Goal: Information Seeking & Learning: Learn about a topic

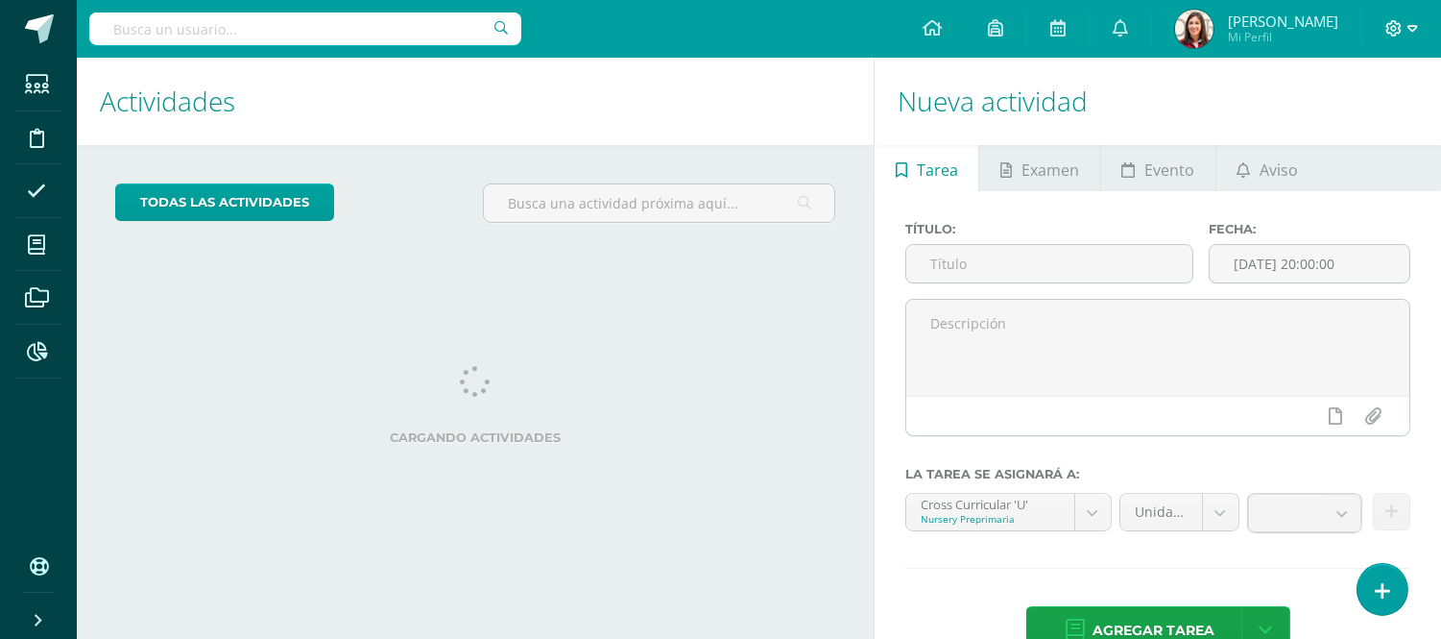
click at [1410, 33] on icon at bounding box center [1413, 28] width 11 height 17
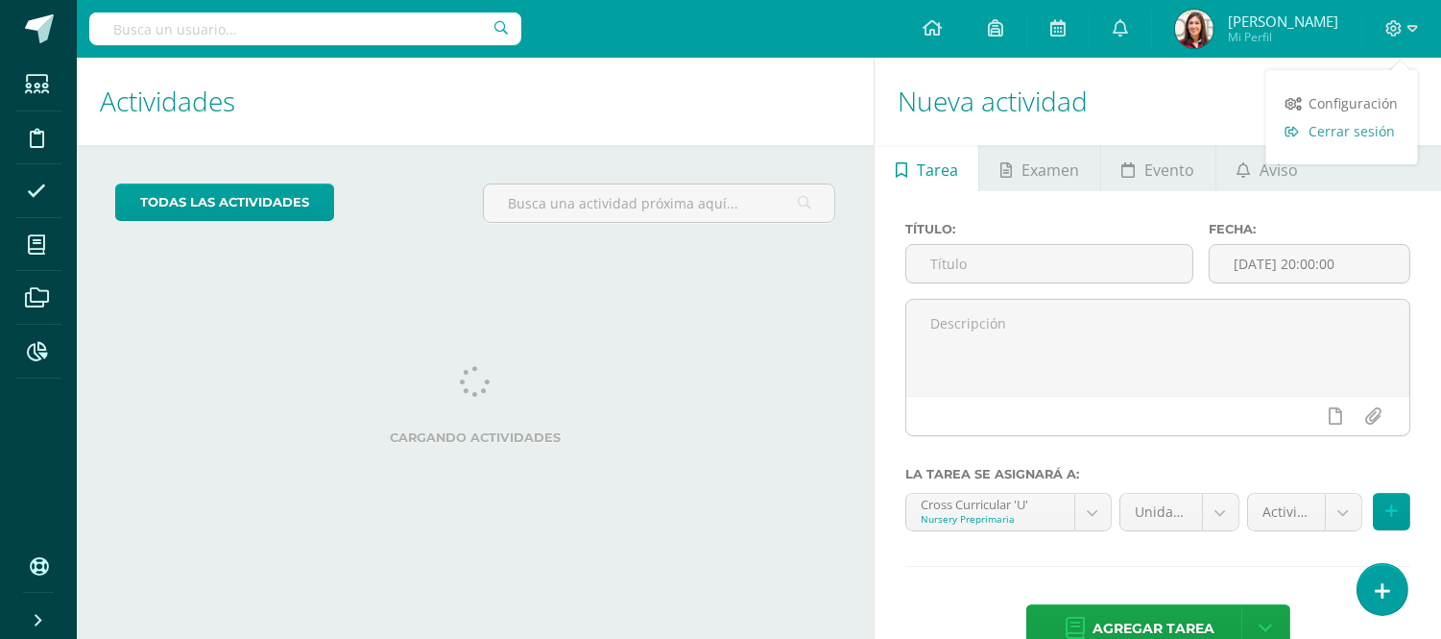
click at [1342, 129] on span "Cerrar sesión" at bounding box center [1353, 131] width 86 height 18
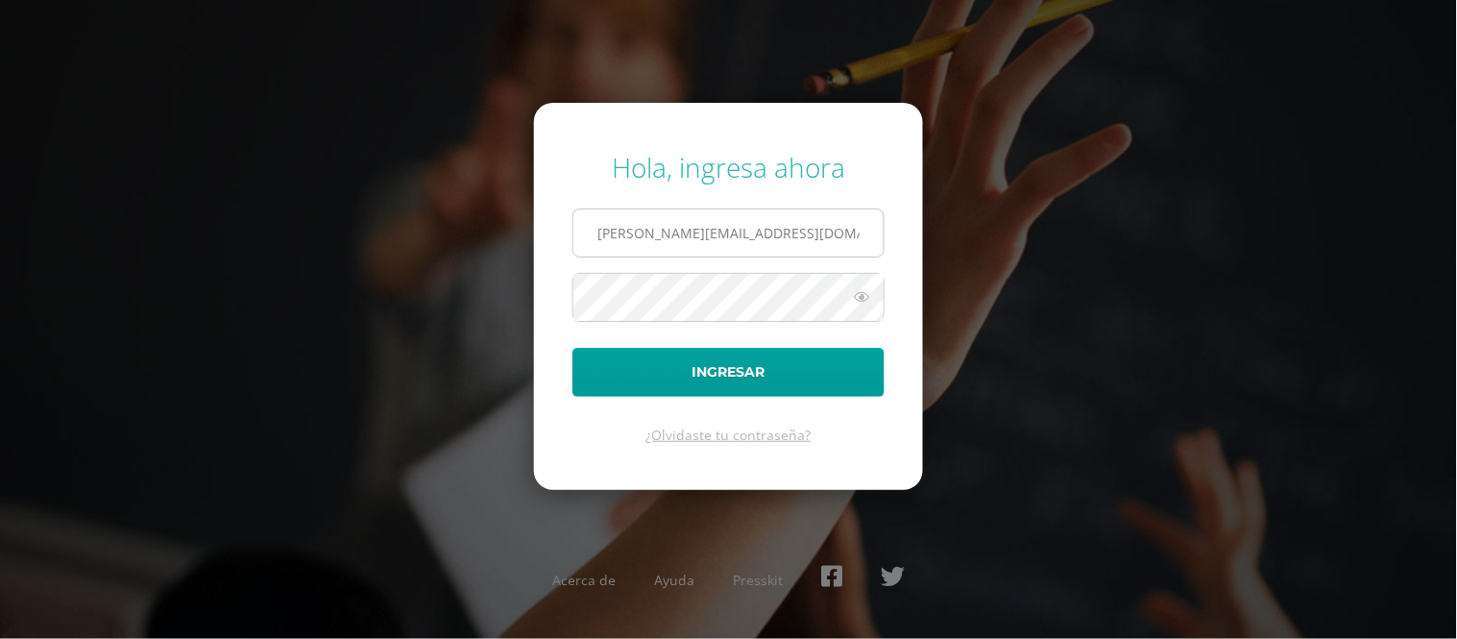
click at [679, 235] on input "fabiola.barrera@centroeducativoelvalle.edu.gt" at bounding box center [728, 232] width 310 height 47
type input "luis.hanser@centroeducativoelvalle.edu.gt"
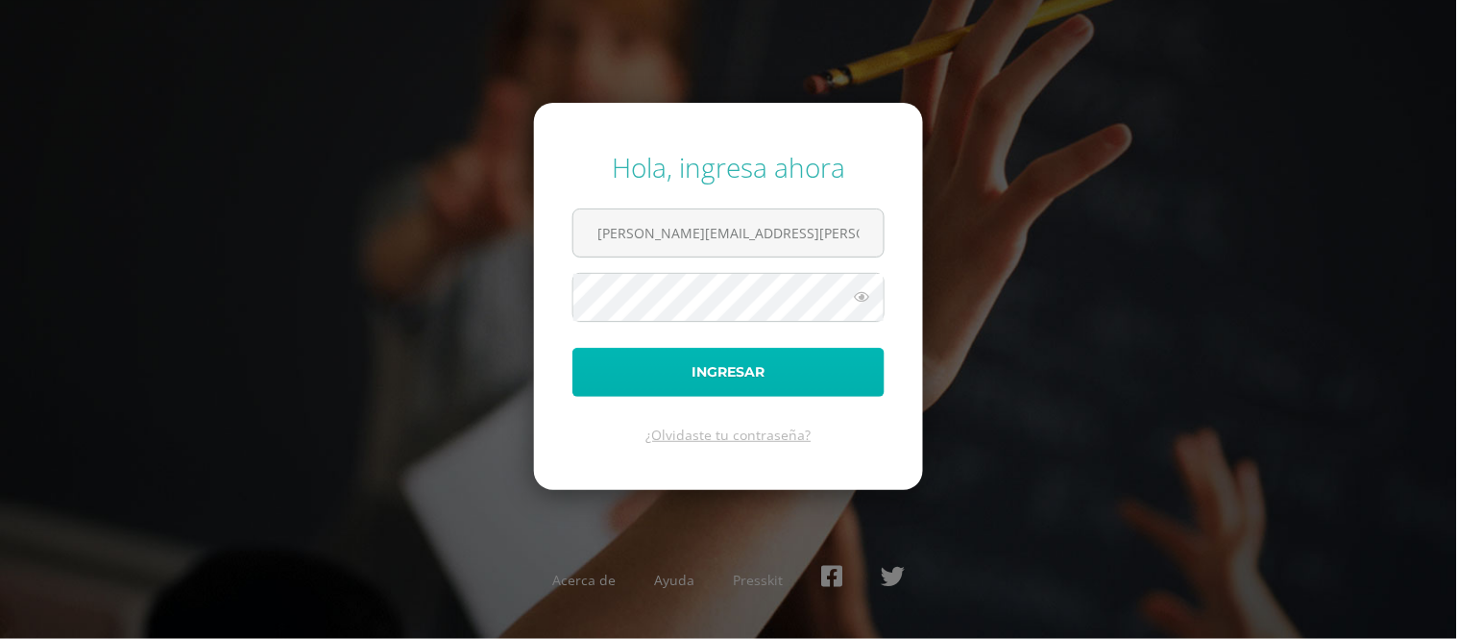
click at [789, 374] on button "Ingresar" at bounding box center [728, 372] width 312 height 49
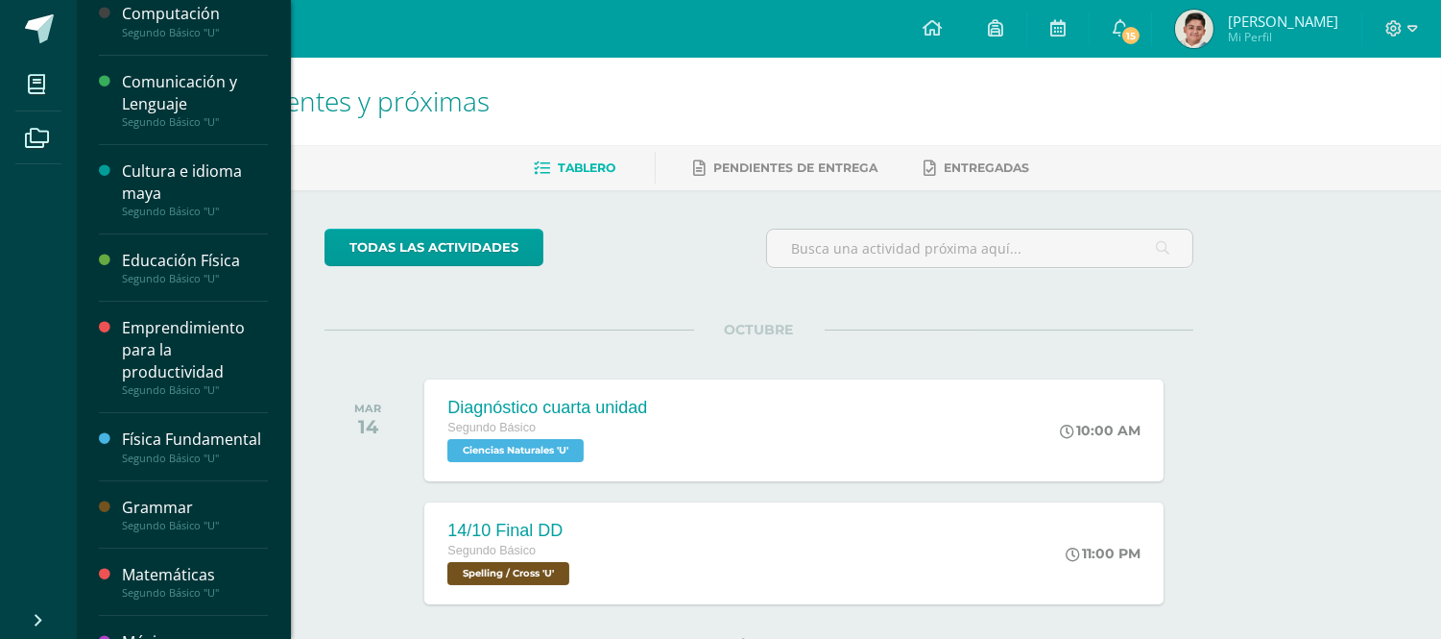
scroll to position [282, 0]
click at [170, 104] on div "Comunicación y Lenguaje" at bounding box center [195, 92] width 146 height 44
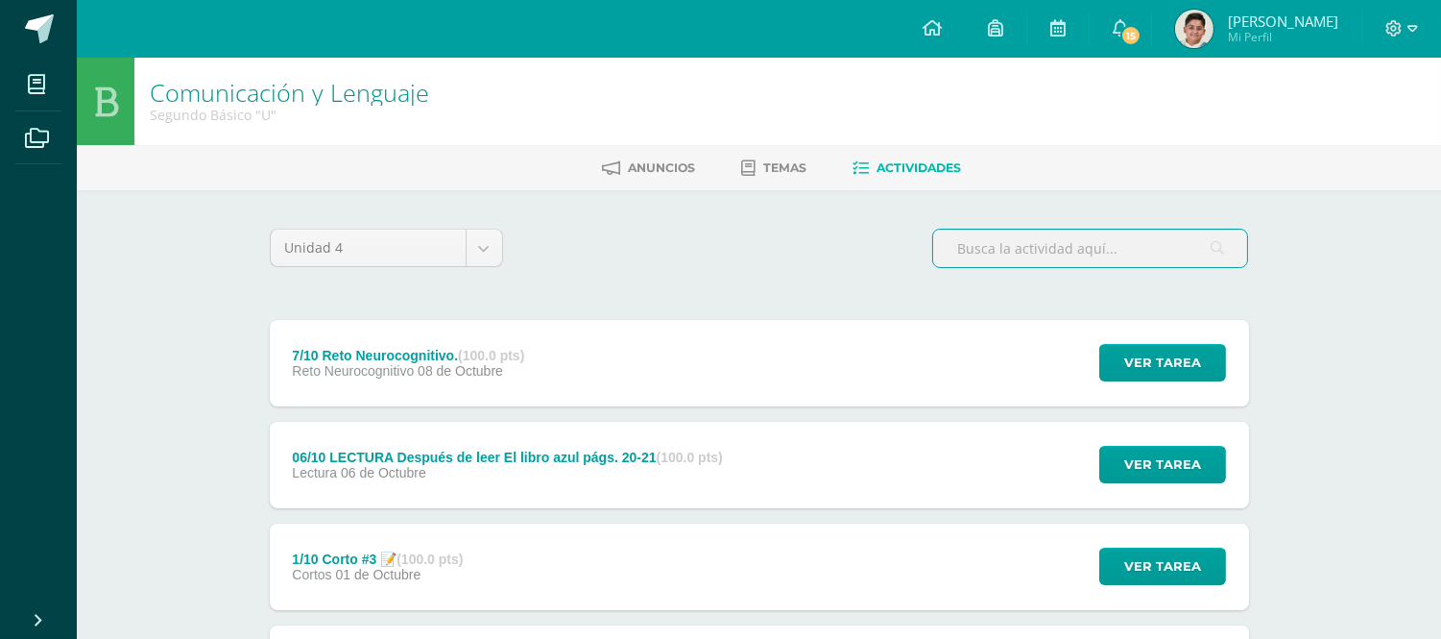
click at [1079, 253] on input "text" at bounding box center [1090, 247] width 314 height 37
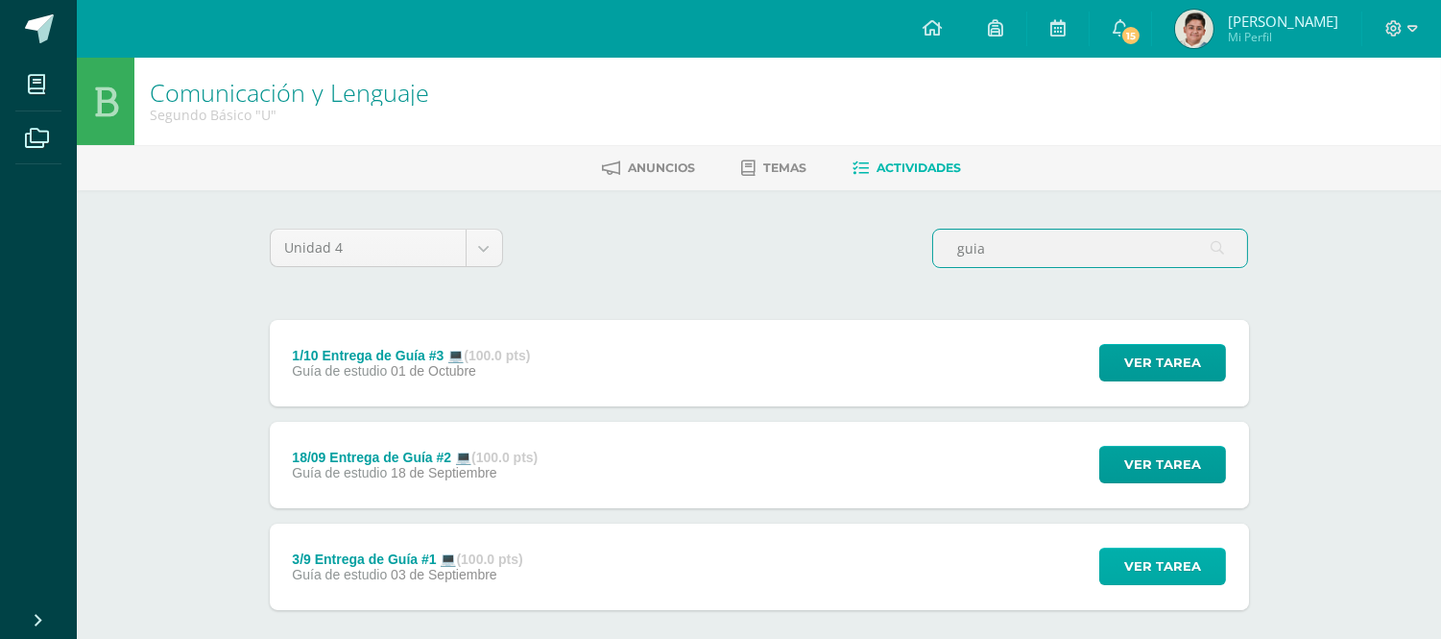
type input "guia"
click at [1144, 565] on span "Ver tarea" at bounding box center [1162, 566] width 77 height 36
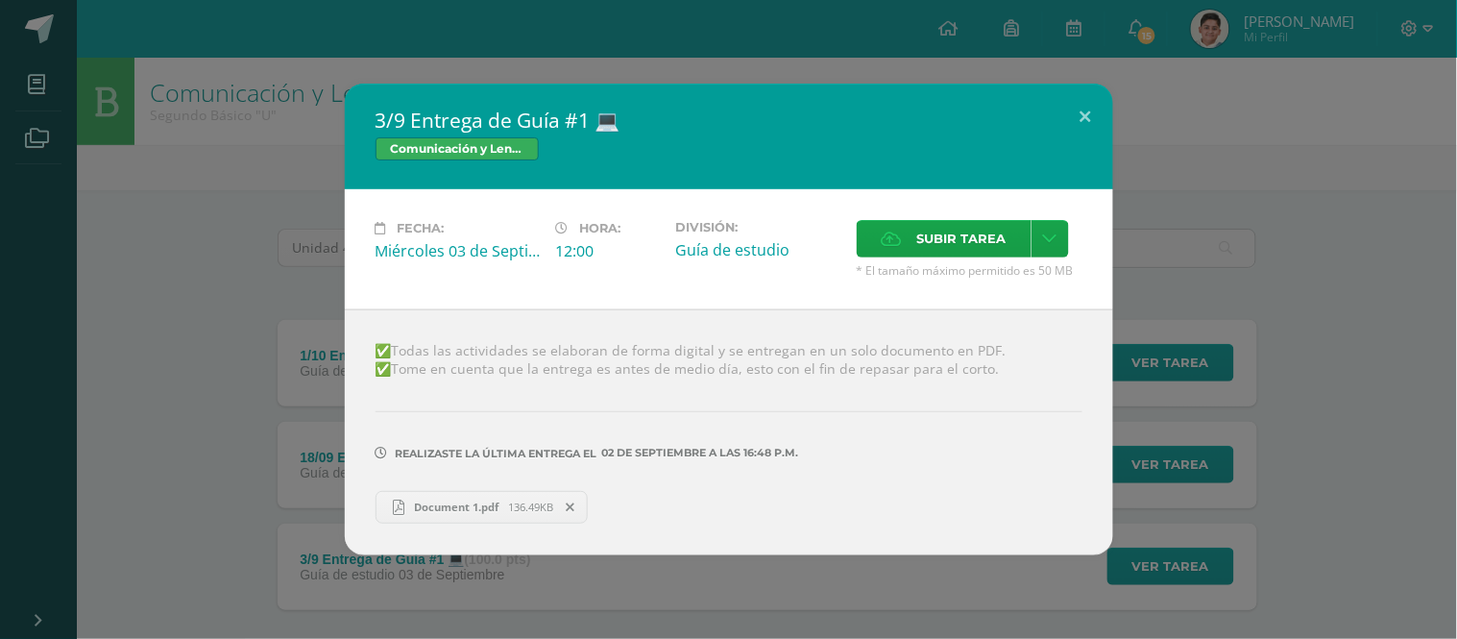
click at [445, 504] on span "Document 1.pdf" at bounding box center [456, 506] width 104 height 14
click at [1080, 109] on button at bounding box center [1085, 116] width 55 height 65
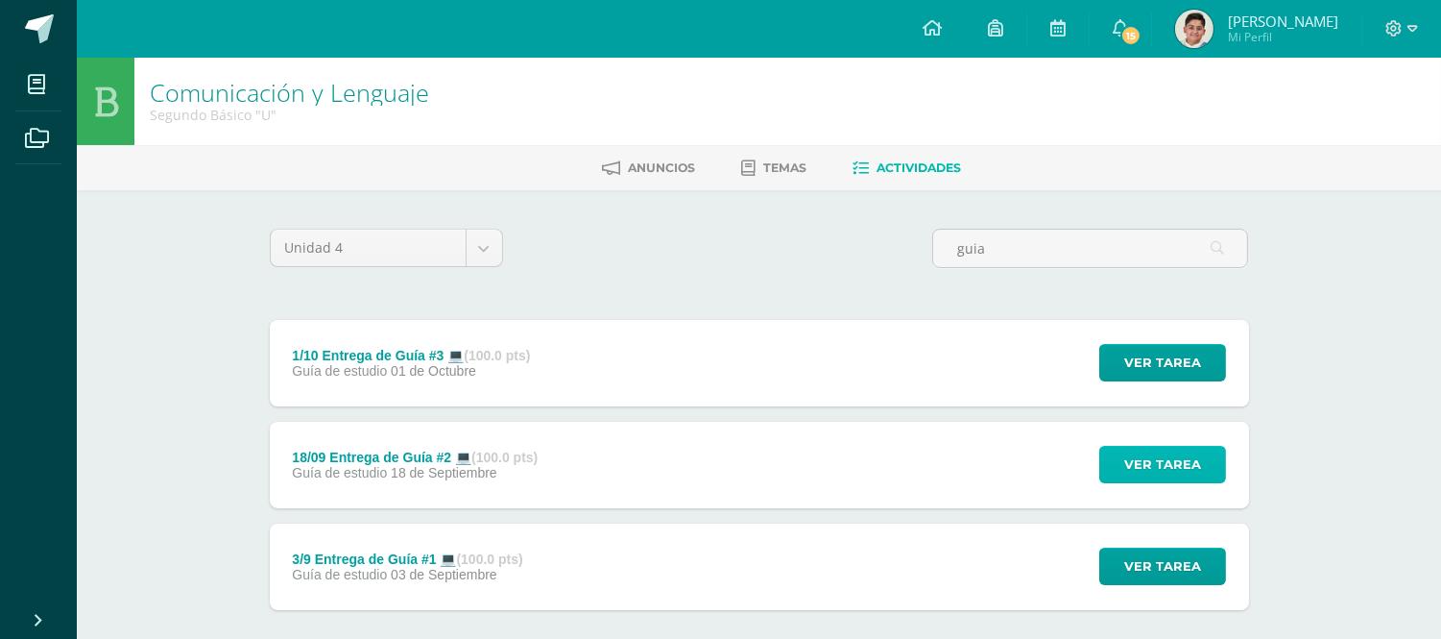
click at [1167, 468] on span "Ver tarea" at bounding box center [1162, 464] width 77 height 36
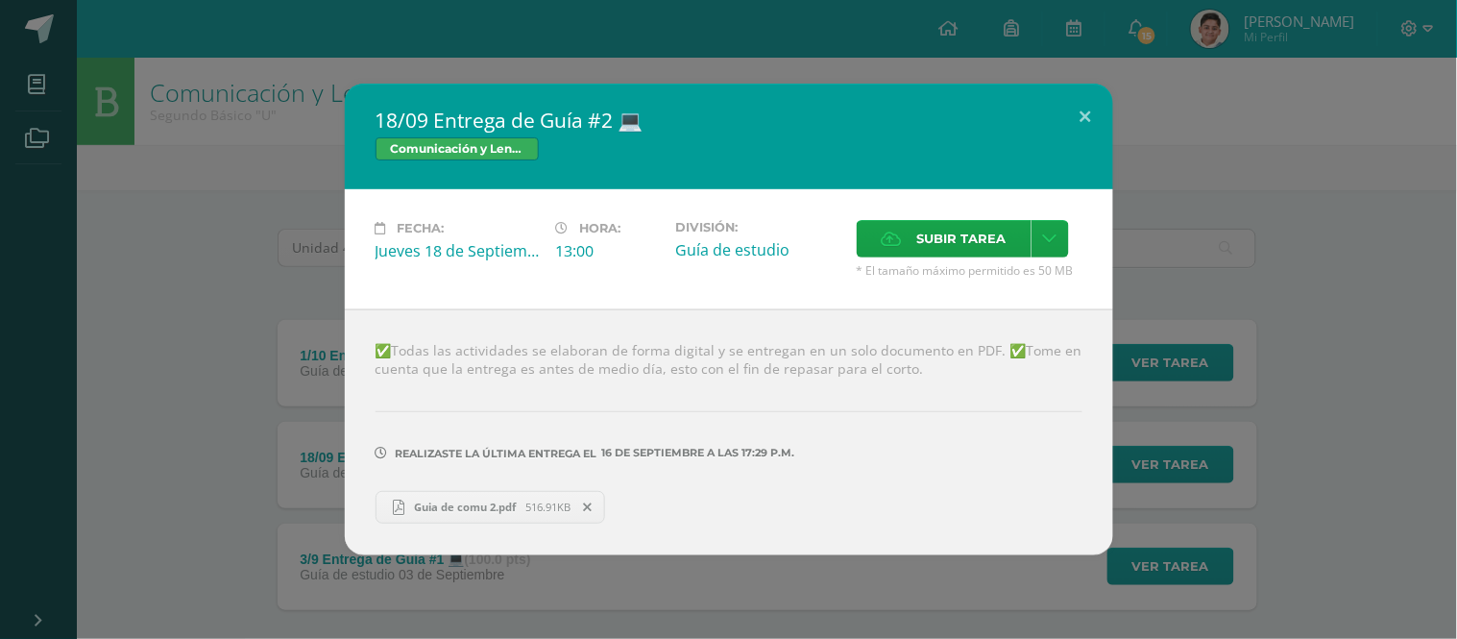
click at [523, 506] on span "Guia de comu 2.pdf" at bounding box center [464, 506] width 121 height 14
click at [1085, 108] on button at bounding box center [1085, 116] width 55 height 65
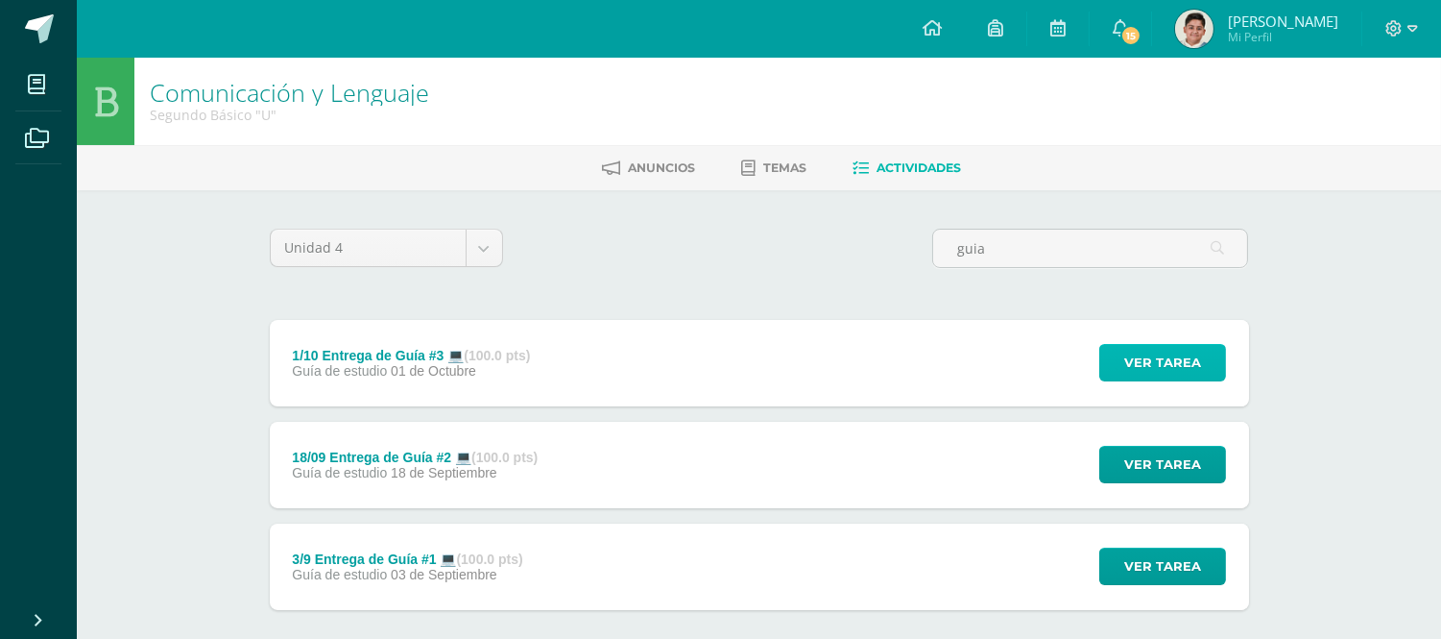
click at [1153, 349] on span "Ver tarea" at bounding box center [1162, 363] width 77 height 36
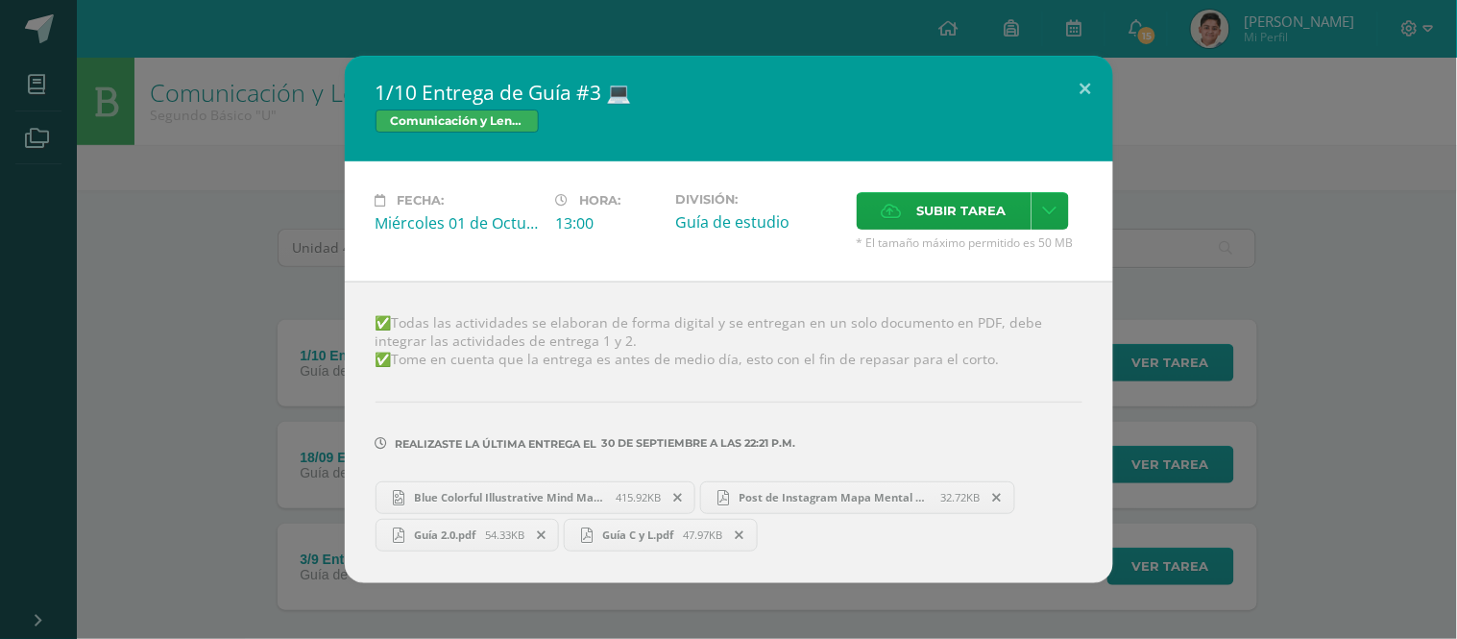
click at [778, 500] on span "Post de Instagram Mapa Mental Datos Sostenibilidad Círculos Sencillo Informativ…" at bounding box center [835, 497] width 211 height 14
click at [560, 494] on span "Blue Colorful Illustrative Mind Map Brainstorm (1).png" at bounding box center [509, 497] width 211 height 14
click at [481, 538] on span "Guía 2.0.pdf" at bounding box center [444, 534] width 81 height 14
click at [644, 548] on link "Guía C y L.pdf 47.97KB" at bounding box center [661, 534] width 194 height 33
click at [1085, 91] on button at bounding box center [1085, 88] width 55 height 65
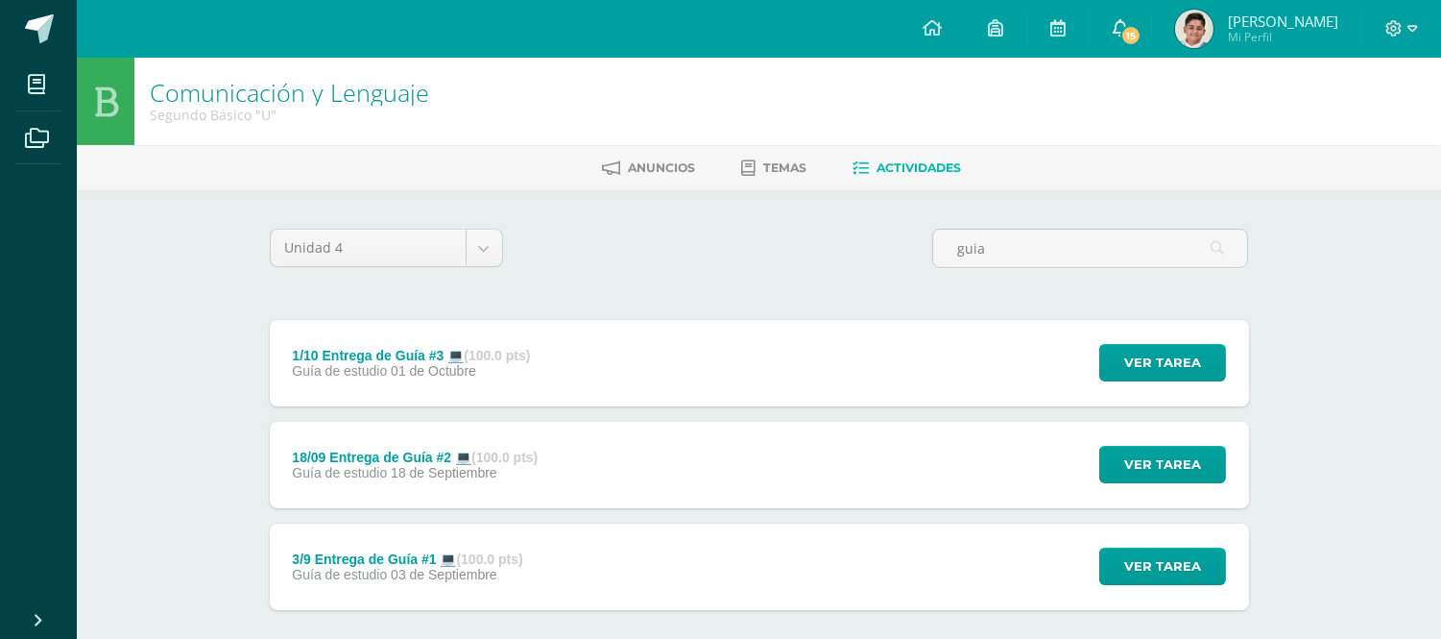
click at [1142, 35] on span "15" at bounding box center [1131, 35] width 21 height 21
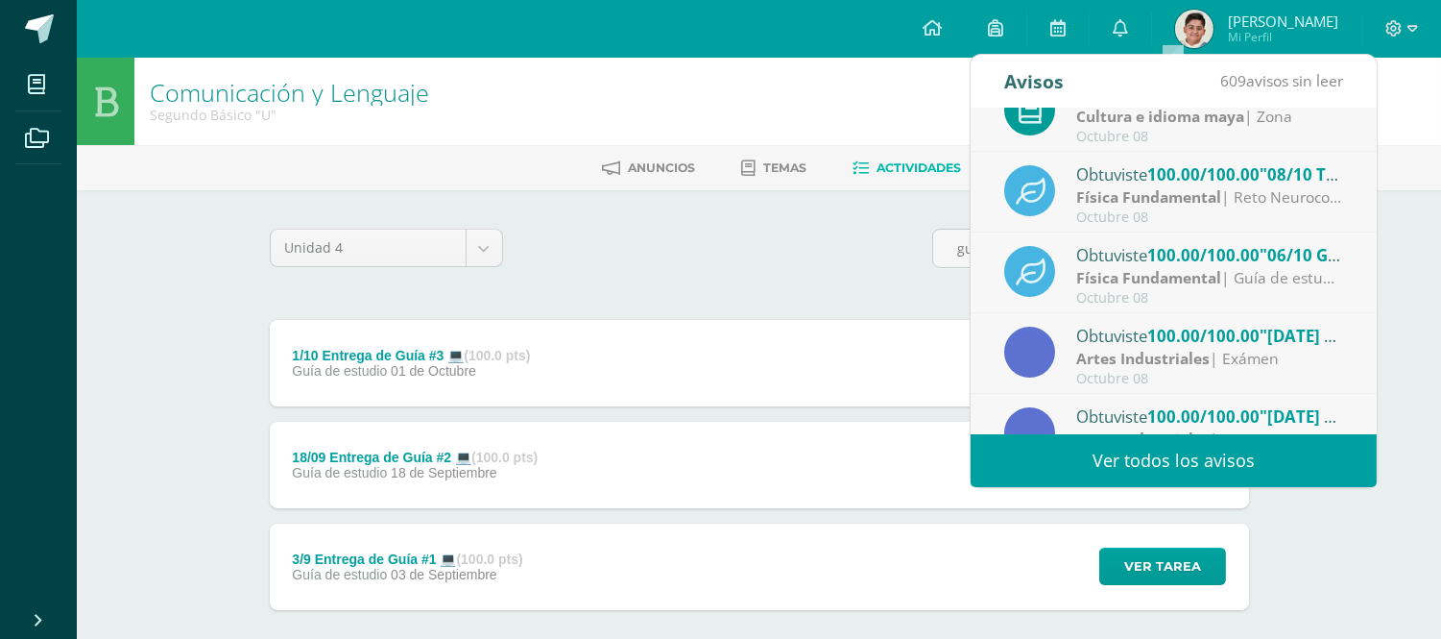
scroll to position [320, 0]
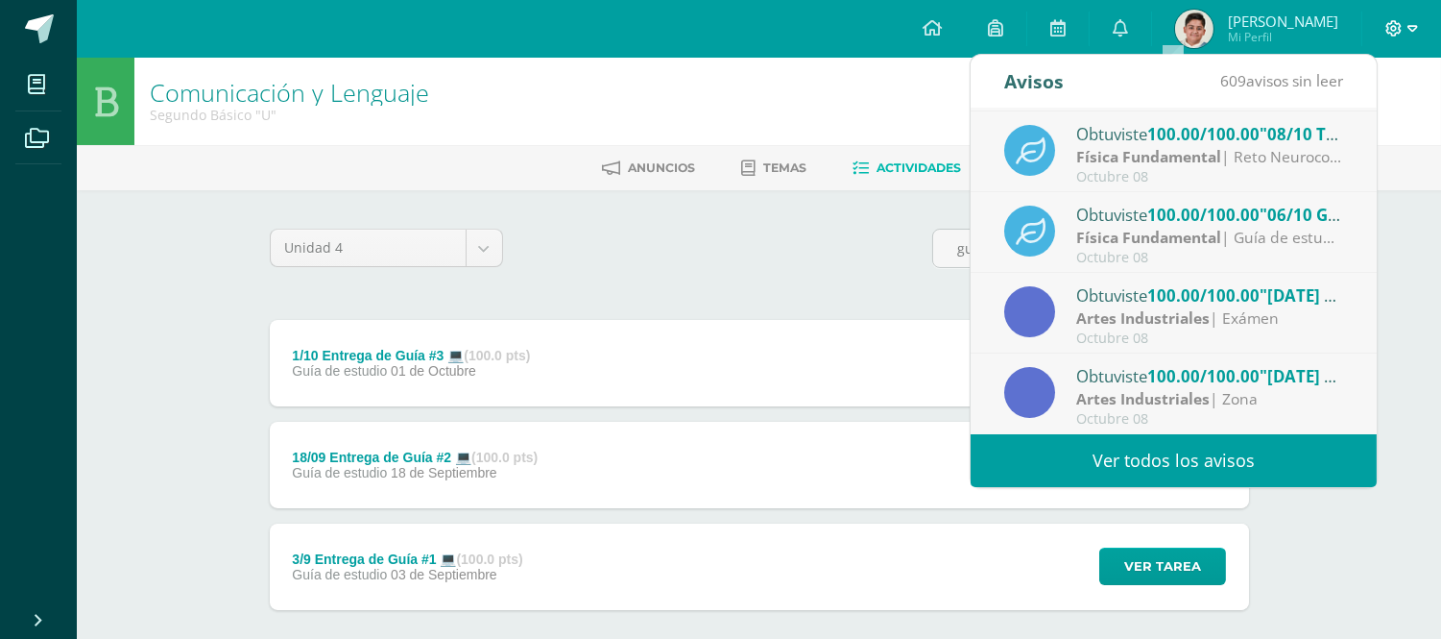
click at [1412, 32] on icon at bounding box center [1413, 28] width 11 height 17
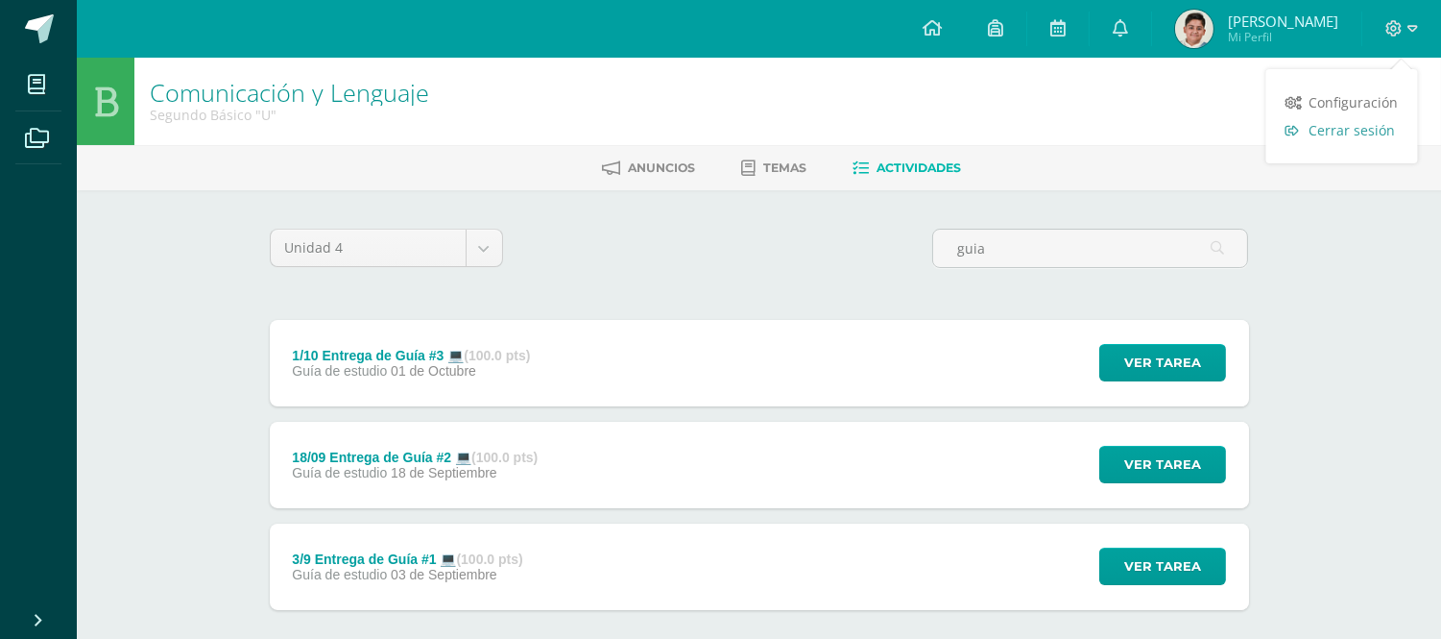
click at [1350, 133] on span "Cerrar sesión" at bounding box center [1353, 130] width 86 height 18
